Goal: Information Seeking & Learning: Understand process/instructions

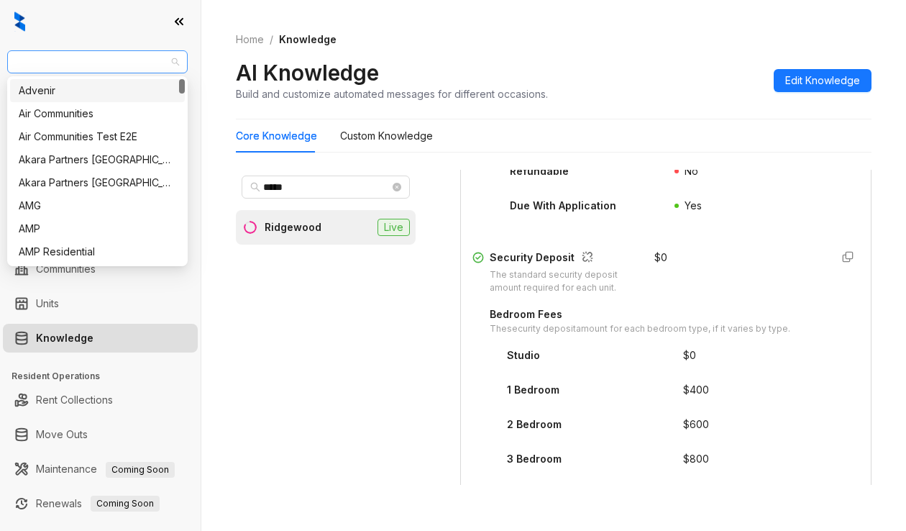
click at [106, 60] on span "RR Living" at bounding box center [97, 62] width 163 height 22
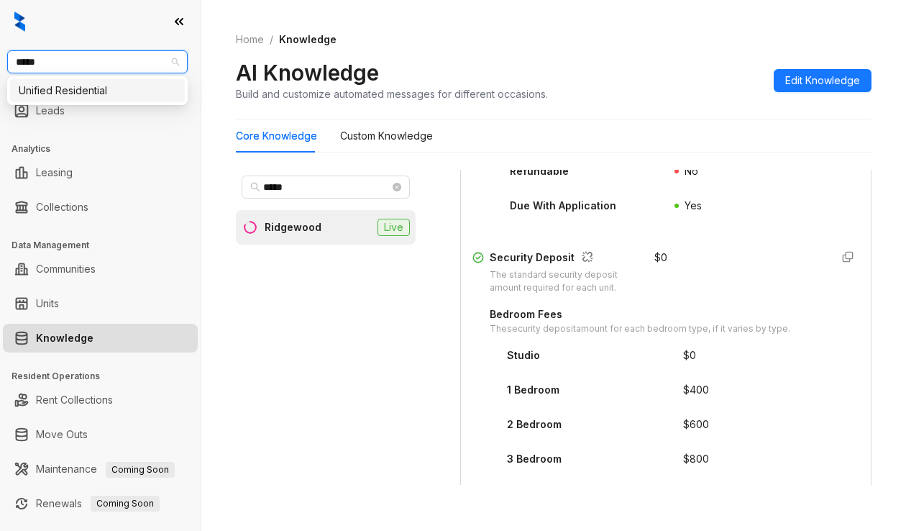
type input "******"
click at [104, 91] on div "Unified Residential" at bounding box center [97, 91] width 157 height 16
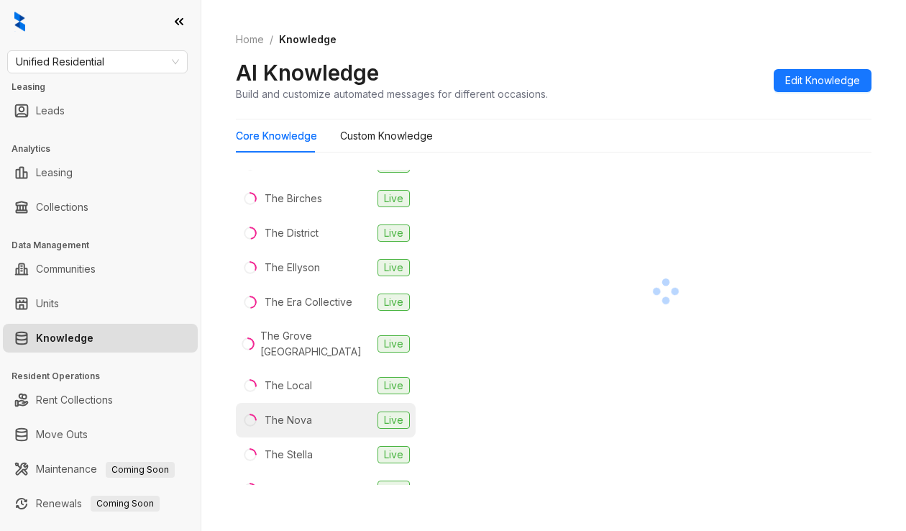
scroll to position [432, 0]
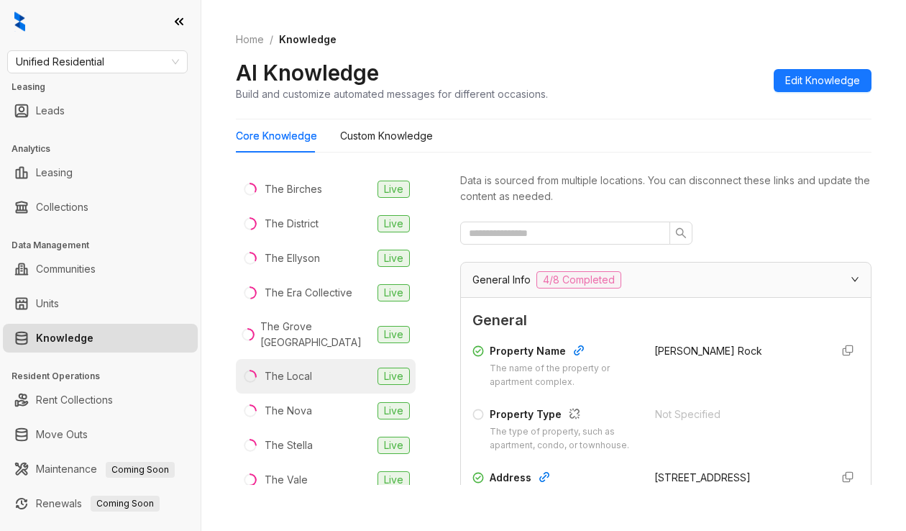
click at [298, 368] on div "The Local" at bounding box center [288, 376] width 47 height 16
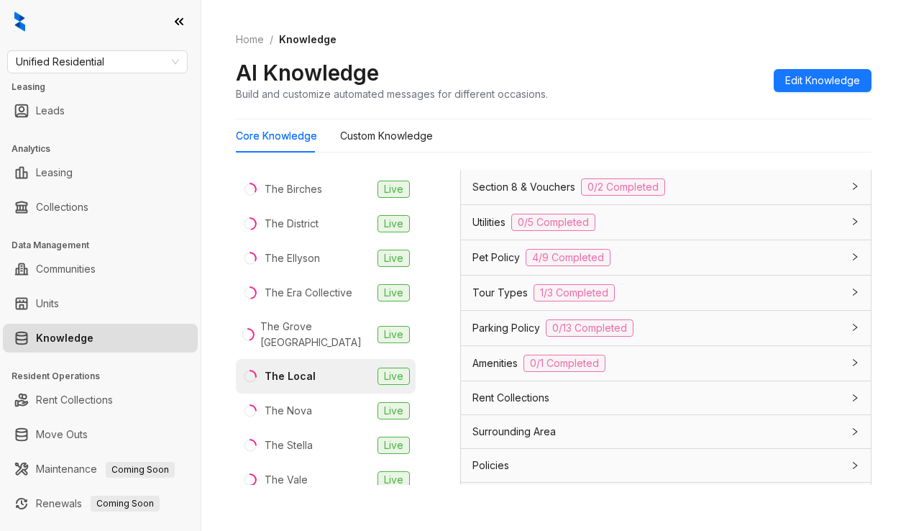
scroll to position [1038, 0]
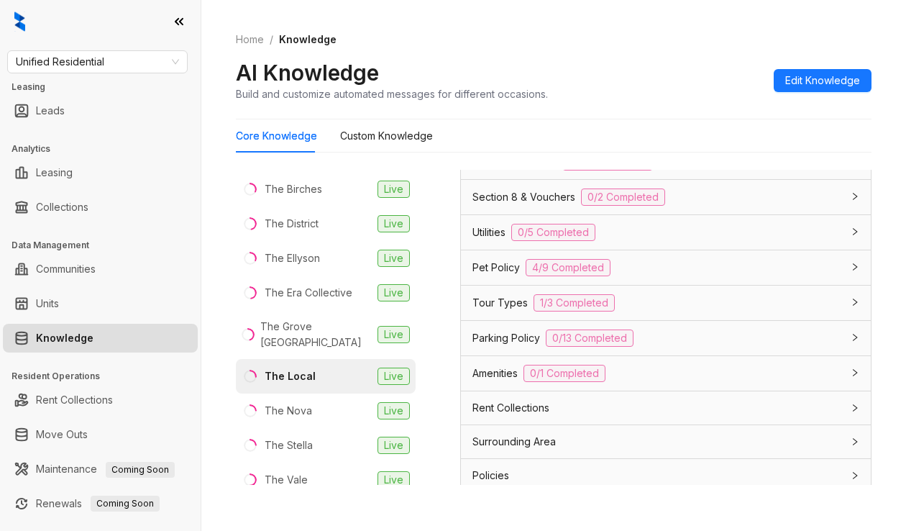
click at [520, 170] on span "Application Policy" at bounding box center [514, 162] width 84 height 16
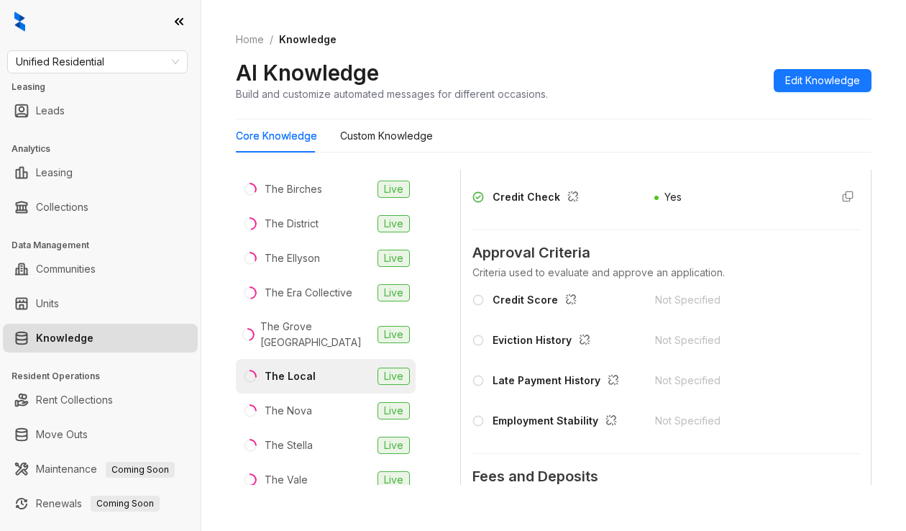
scroll to position [1277, 0]
